Goal: Information Seeking & Learning: Learn about a topic

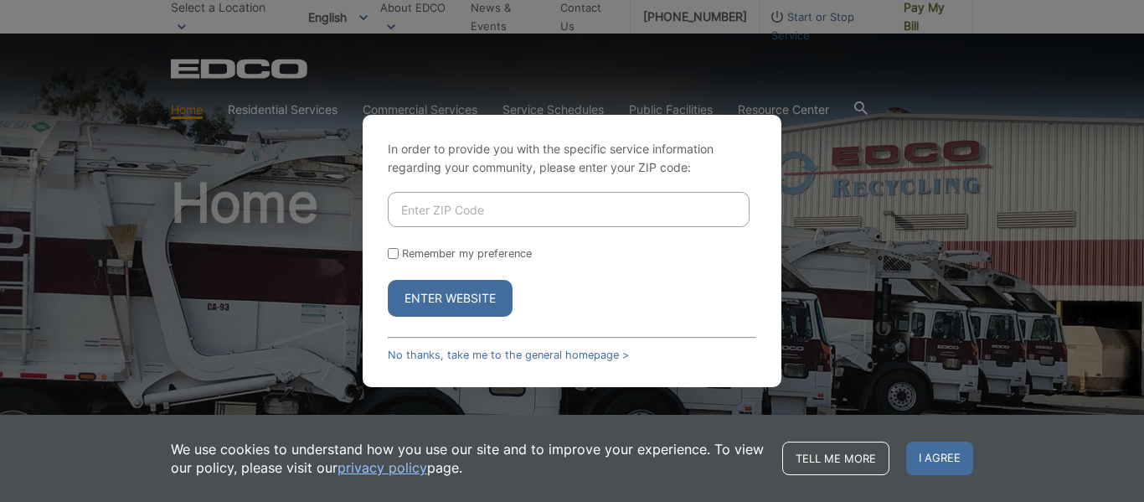
click at [820, 257] on div "In order to provide you with the specific service information regarding your co…" at bounding box center [572, 251] width 1144 height 502
click at [658, 213] on input "Enter ZIP Code" at bounding box center [569, 209] width 362 height 35
type input "92119"
click at [388, 280] on button "Enter Website" at bounding box center [450, 298] width 125 height 37
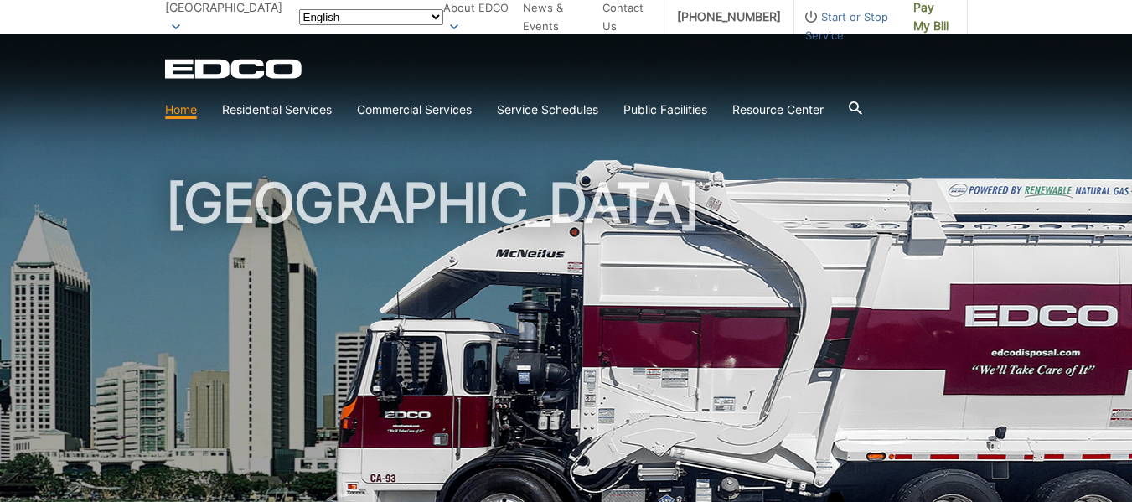
click at [465, 297] on h1 "[GEOGRAPHIC_DATA]" at bounding box center [566, 360] width 803 height 368
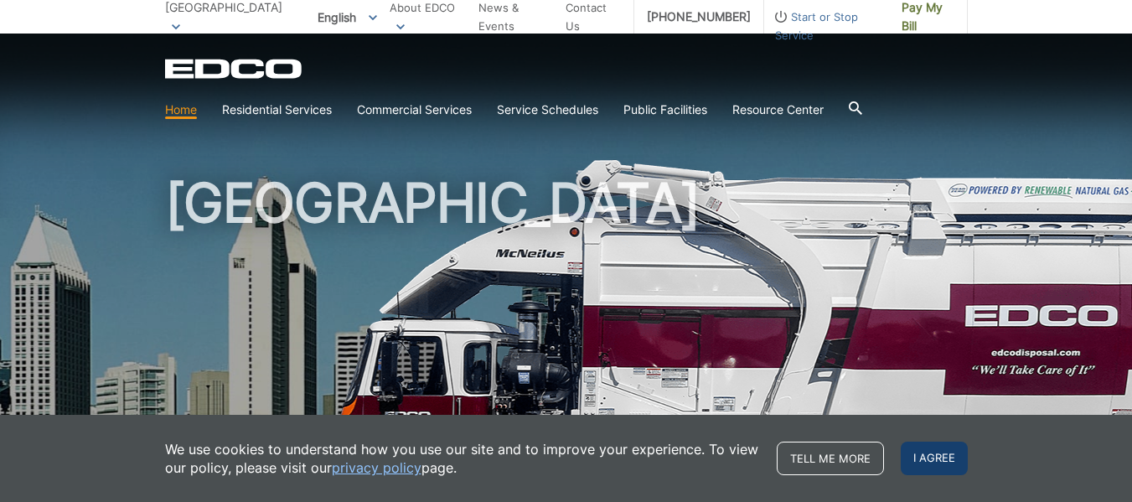
click at [933, 447] on span "I agree" at bounding box center [934, 458] width 67 height 34
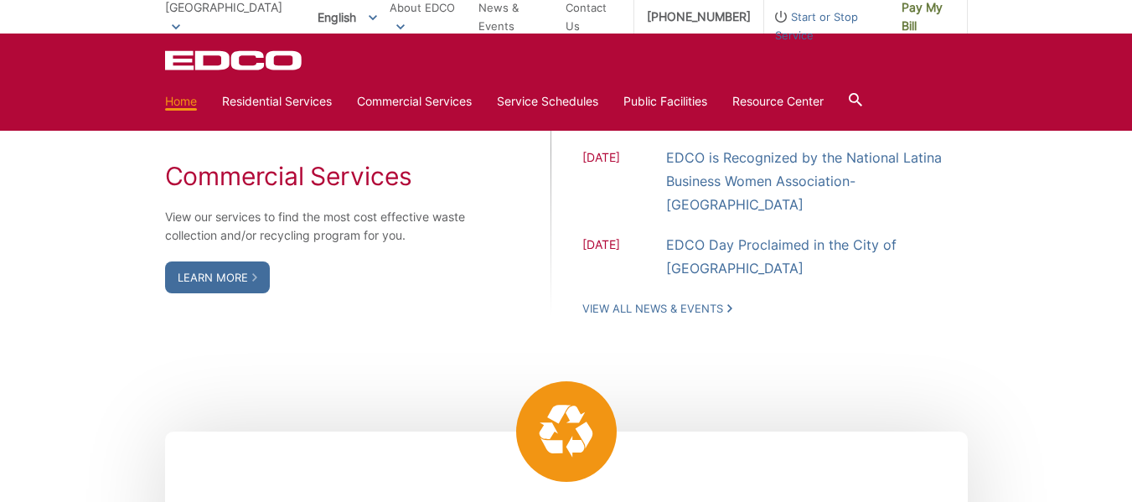
scroll to position [1541, 0]
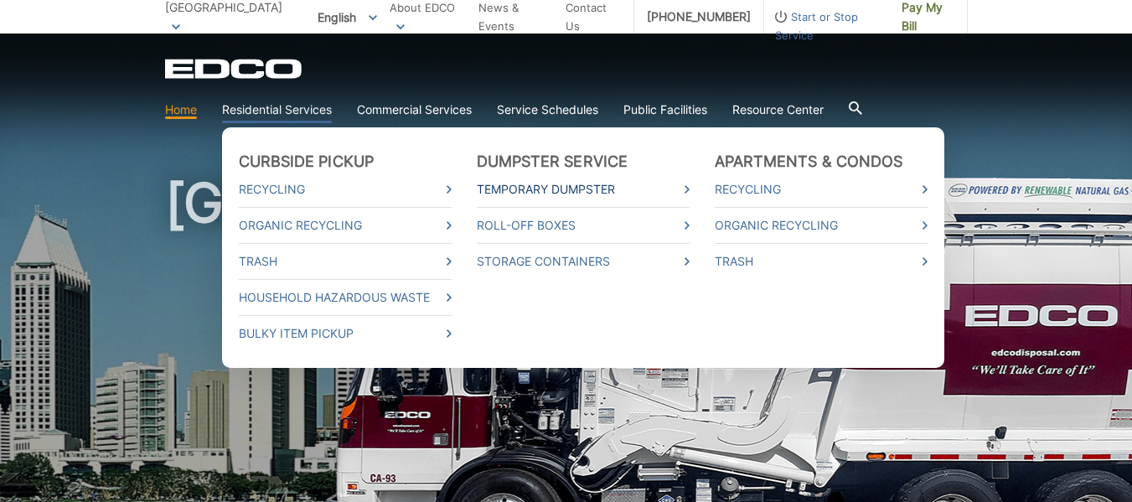
click at [537, 182] on link "Temporary Dumpster" at bounding box center [583, 189] width 213 height 18
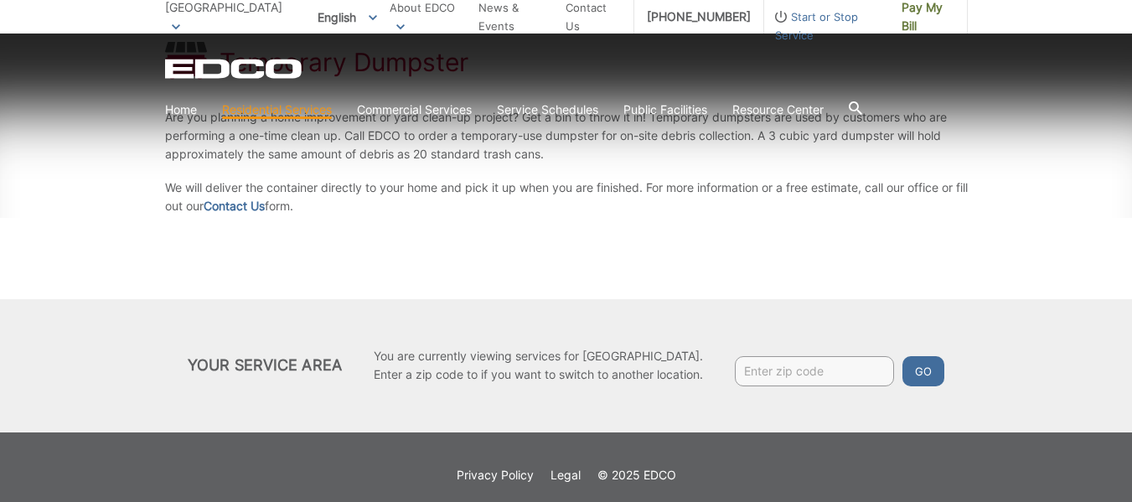
scroll to position [351, 0]
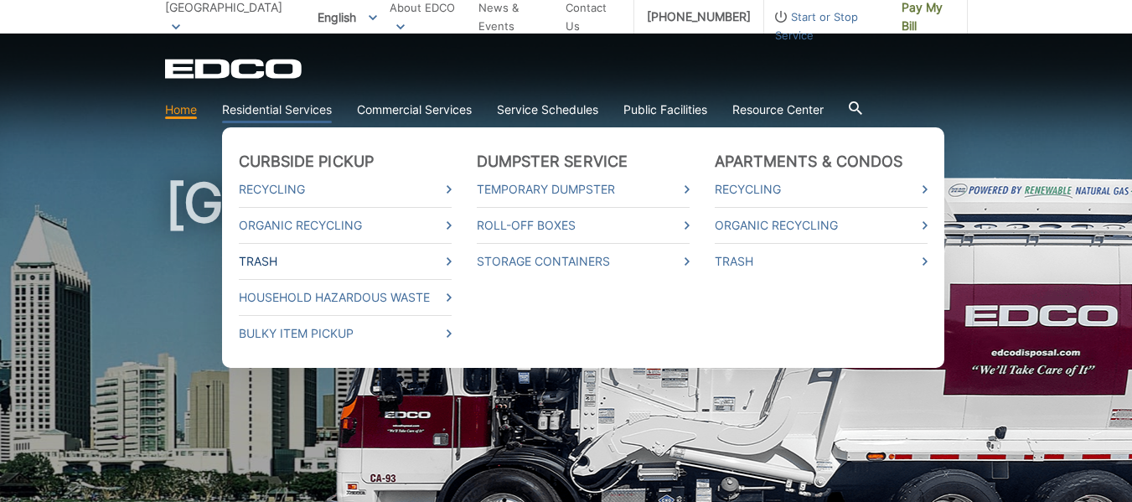
click at [263, 262] on link "Trash" at bounding box center [345, 261] width 213 height 18
click at [280, 189] on link "Recycling" at bounding box center [345, 189] width 213 height 18
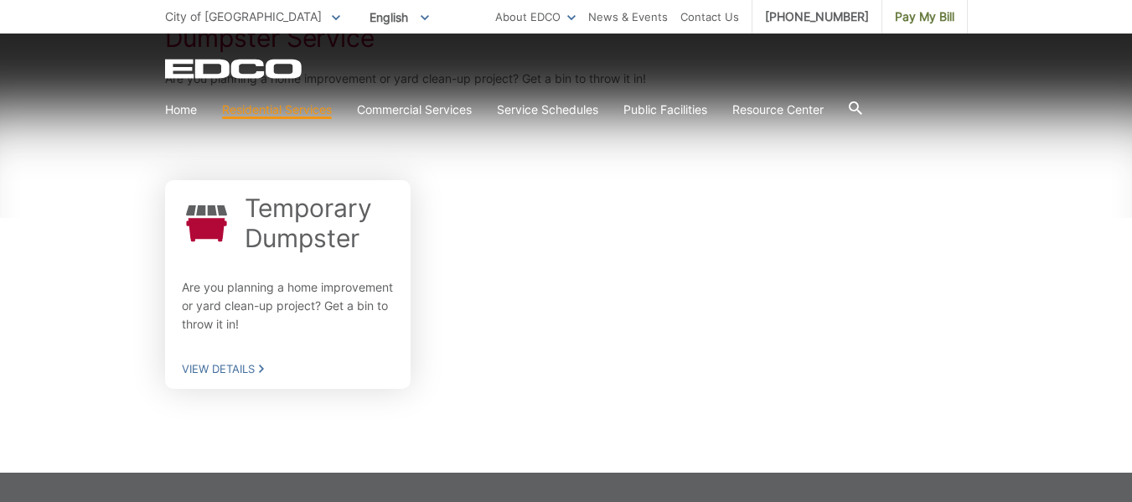
scroll to position [369, 0]
